Goal: Task Accomplishment & Management: Use online tool/utility

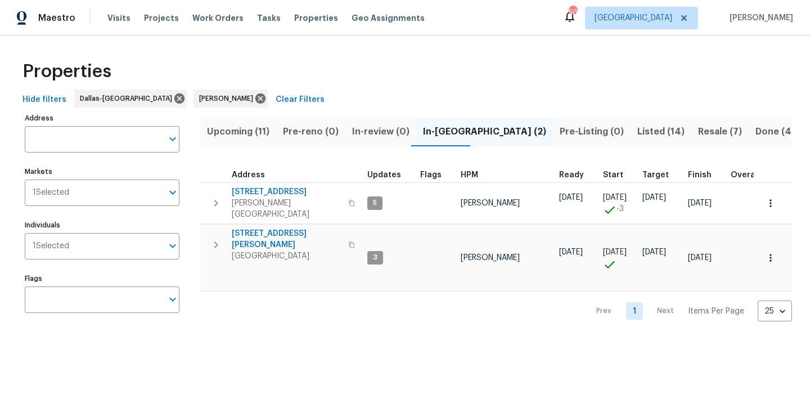
click at [637, 133] on span "Listed (14)" at bounding box center [660, 132] width 47 height 16
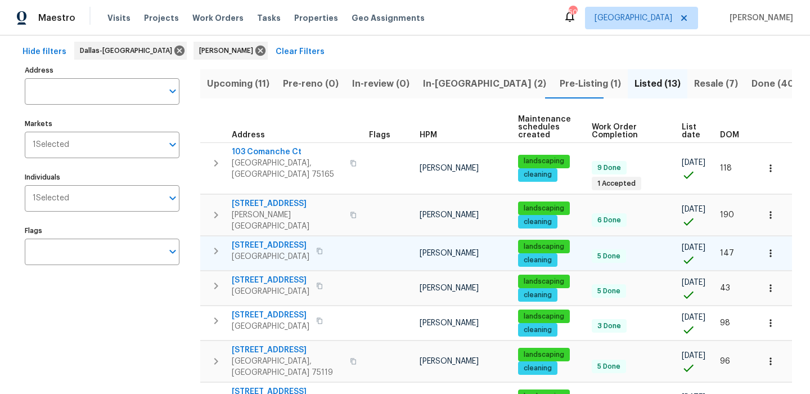
scroll to position [41, 0]
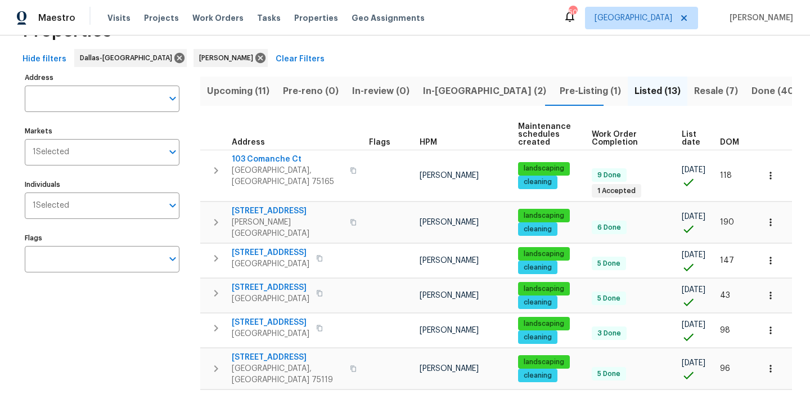
click at [258, 94] on span "Upcoming (11)" at bounding box center [238, 91] width 62 height 16
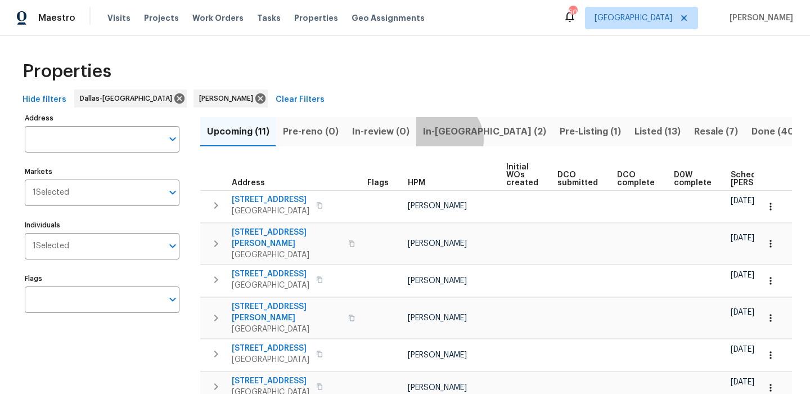
click at [438, 139] on span "In-reno (2)" at bounding box center [484, 132] width 123 height 16
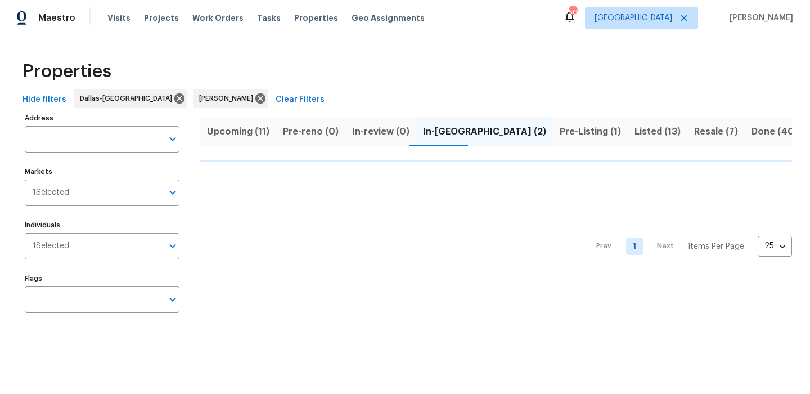
click at [560, 137] on span "Pre-Listing (1)" at bounding box center [590, 132] width 61 height 16
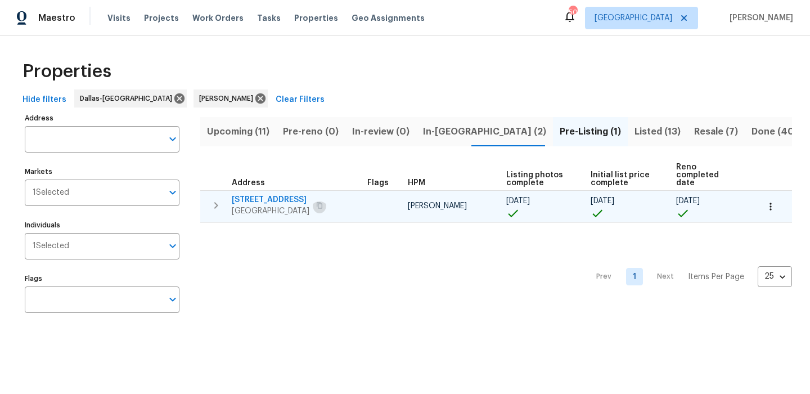
click at [326, 206] on button "button" at bounding box center [320, 205] width 14 height 16
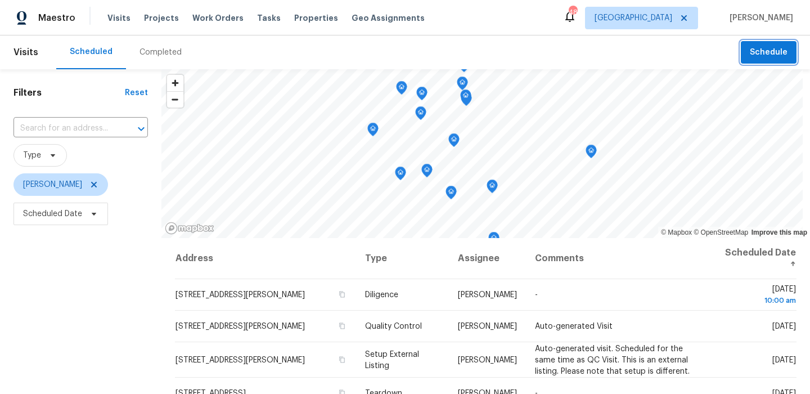
click at [770, 45] on button "Schedule" at bounding box center [769, 52] width 56 height 23
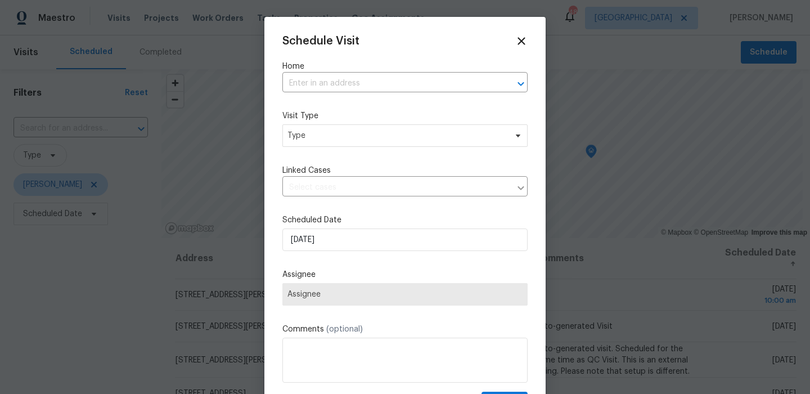
click at [359, 94] on div "Schedule Visit Home ​ Visit Type Type Linked Cases ​ Scheduled Date 9/10/2025 A…" at bounding box center [404, 223] width 245 height 377
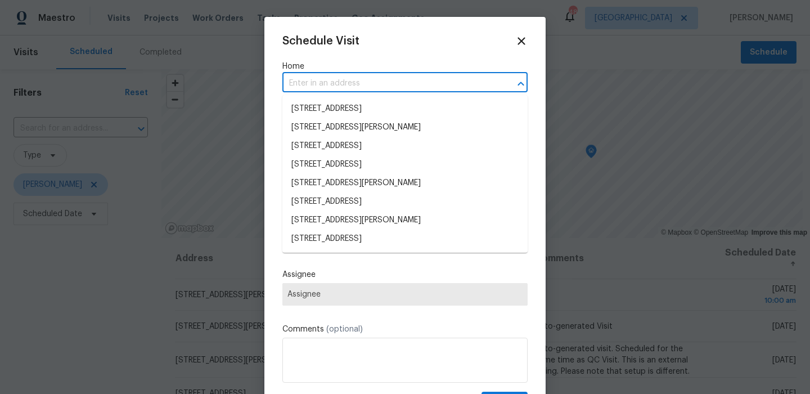
click at [365, 88] on input "text" at bounding box center [389, 83] width 214 height 17
paste input "4851 Cedar Springs Rd Apt 281 Dallas TX 75219"
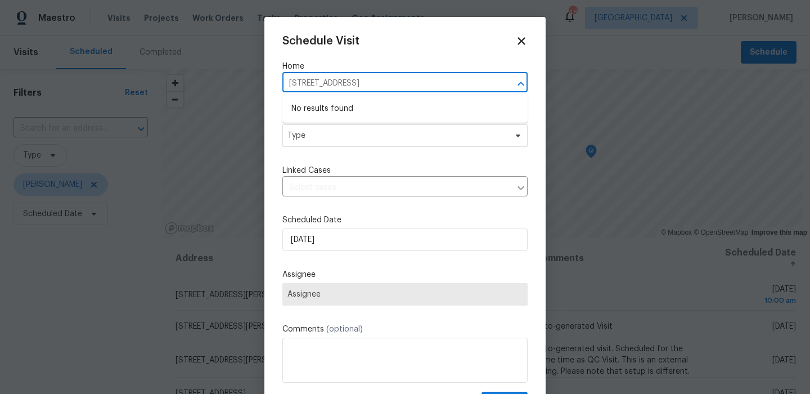
drag, startPoint x: 467, startPoint y: 87, endPoint x: 395, endPoint y: 82, distance: 72.2
click at [395, 82] on input "4851 Cedar Springs Rd Apt 281 Dallas TX 75219" at bounding box center [389, 83] width 214 height 17
type input "4851 Cedar Springs Rd"
click at [357, 108] on li "4851 Cedar Springs Rd Apt 281, Dallas, TX 75219" at bounding box center [404, 109] width 245 height 19
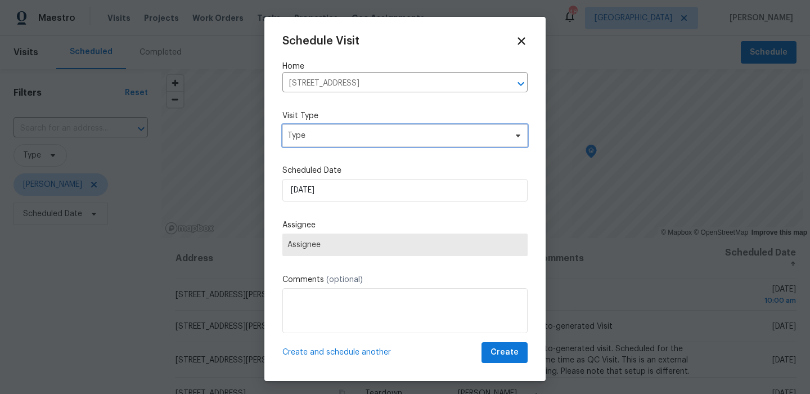
click at [348, 128] on span "Type" at bounding box center [404, 135] width 245 height 23
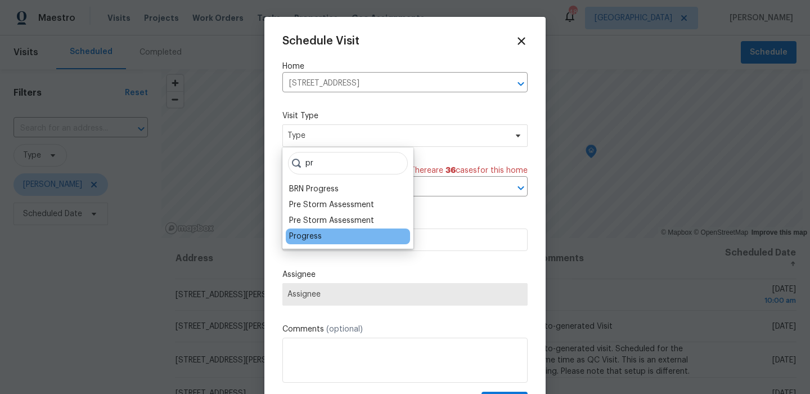
type input "pr"
click at [312, 236] on div "Progress" at bounding box center [305, 236] width 33 height 11
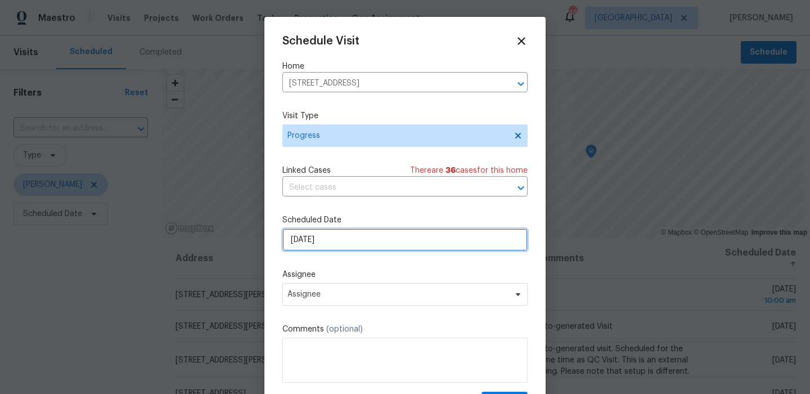
click at [333, 245] on input "9/10/2025" at bounding box center [404, 239] width 245 height 23
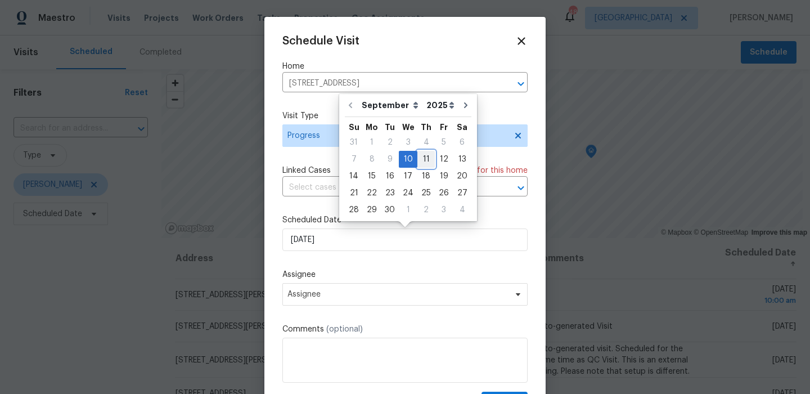
click at [420, 164] on div "11" at bounding box center [425, 159] width 17 height 16
type input "9/11/2025"
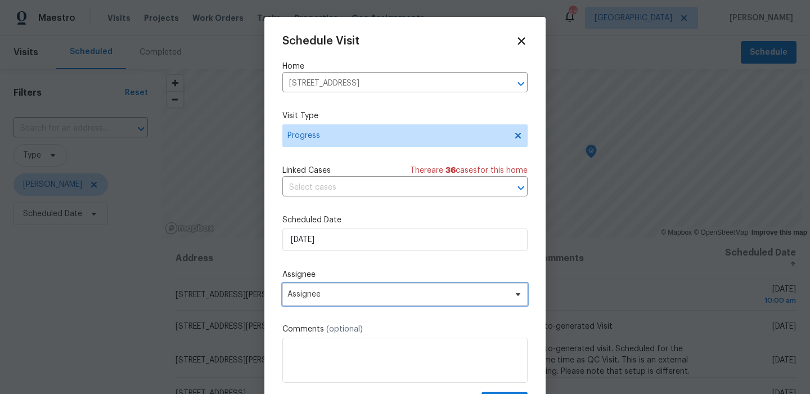
click at [366, 286] on span "Assignee" at bounding box center [404, 294] width 245 height 23
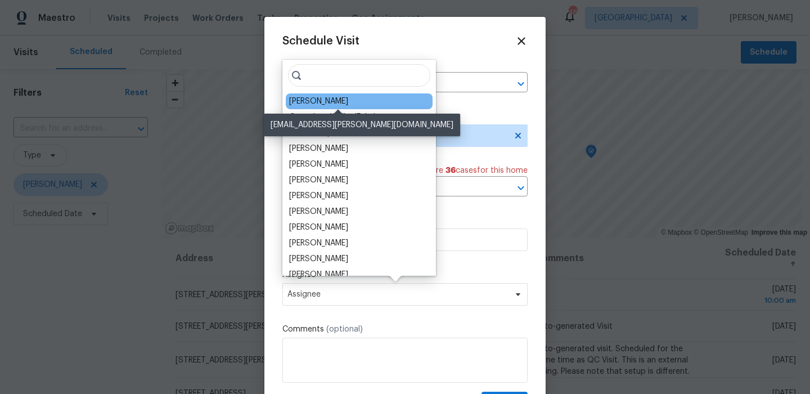
click at [348, 105] on div "[PERSON_NAME]" at bounding box center [318, 101] width 59 height 11
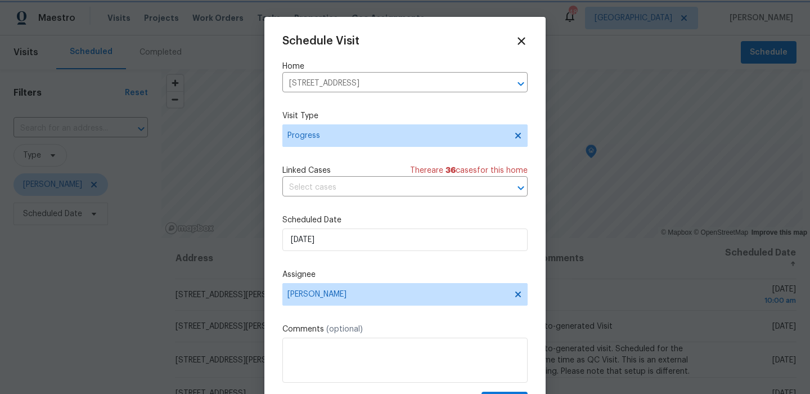
scroll to position [20, 0]
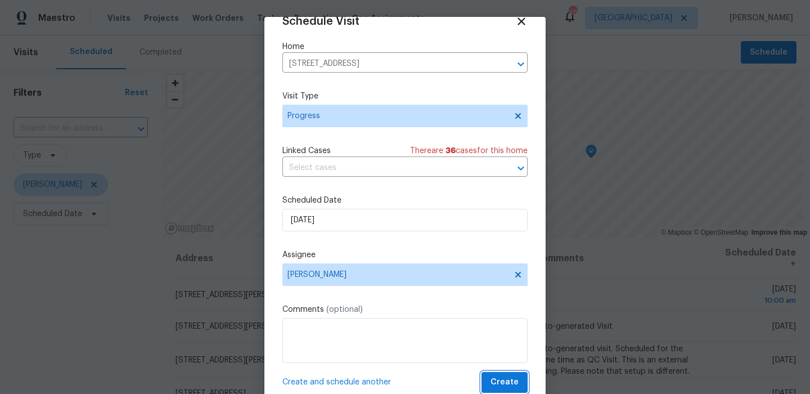
click at [496, 375] on button "Create" at bounding box center [505, 382] width 46 height 21
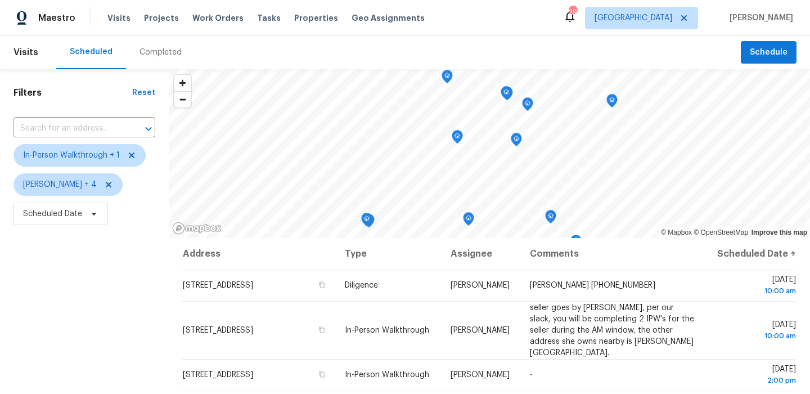
click at [61, 1] on div "Maestro Visits Projects Work Orders Tasks Properties Geo Assignments 29 Dallas …" at bounding box center [405, 17] width 810 height 35
